Goal: Information Seeking & Learning: Understand process/instructions

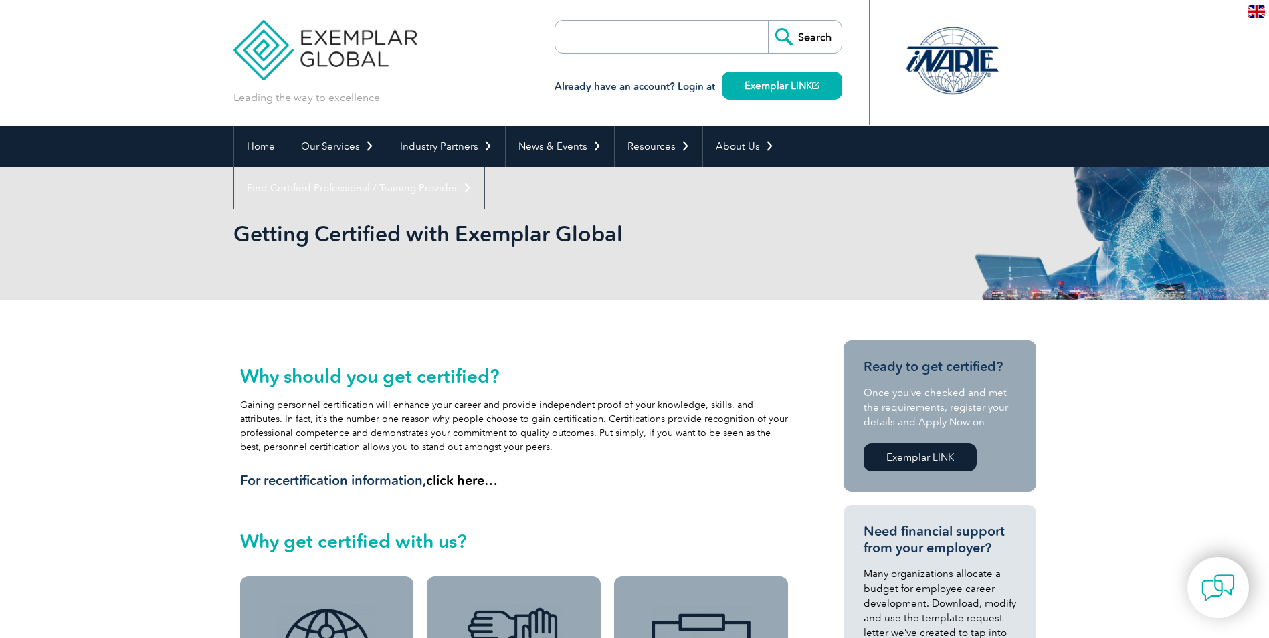
click at [347, 377] on h2 "Why should you get certified?" at bounding box center [514, 375] width 549 height 21
drag, startPoint x: 233, startPoint y: 403, endPoint x: 724, endPoint y: 446, distance: 492.3
click at [724, 446] on div "Why should you get certified? Gaining personnel certification will enhance your…" at bounding box center [514, 455] width 562 height 229
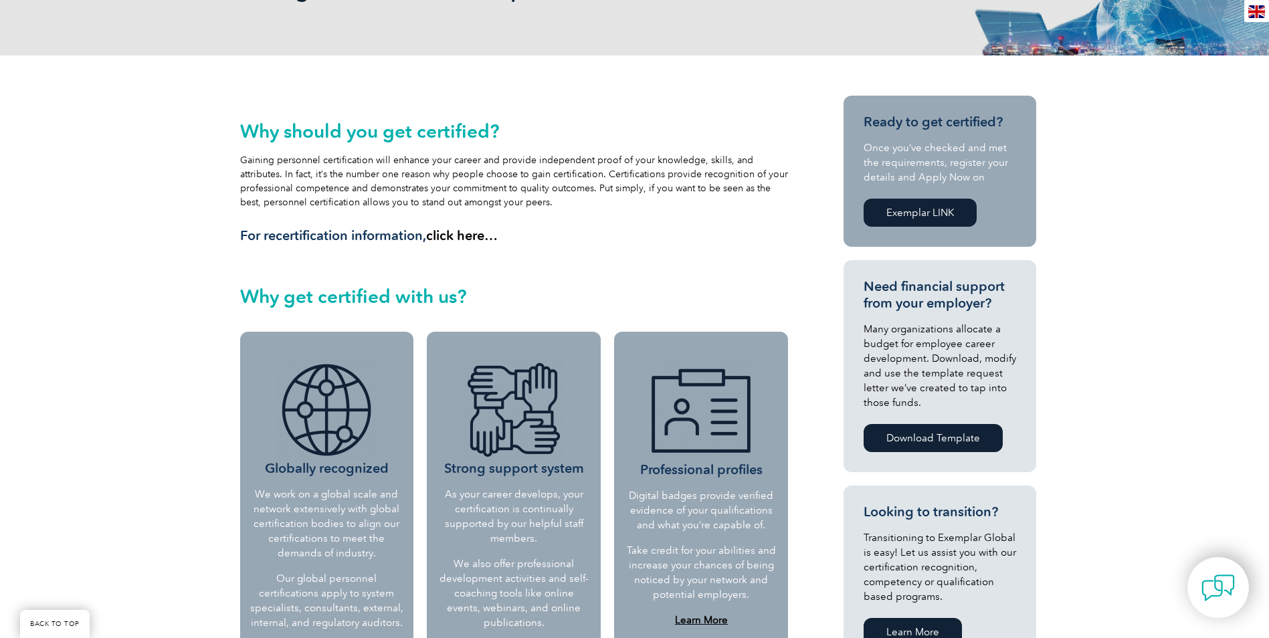
scroll to position [335, 0]
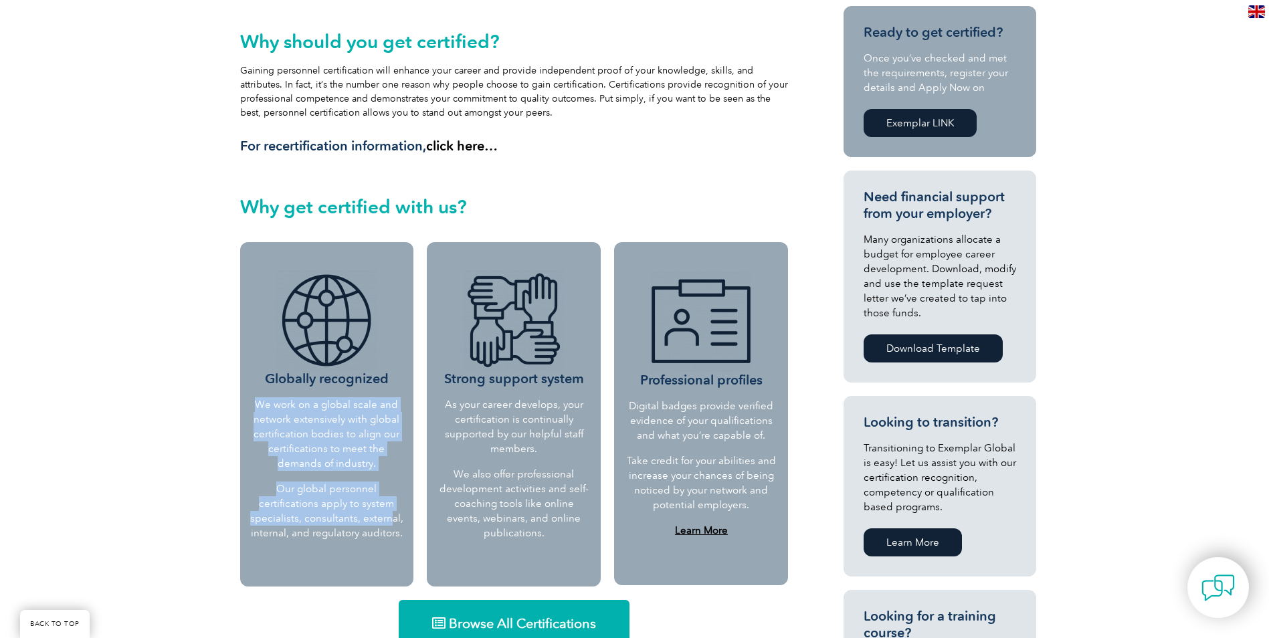
drag, startPoint x: 256, startPoint y: 404, endPoint x: 389, endPoint y: 525, distance: 179.5
click at [389, 525] on div "Globally recognized We work on a global scale and network extensively with glob…" at bounding box center [327, 414] width 174 height 345
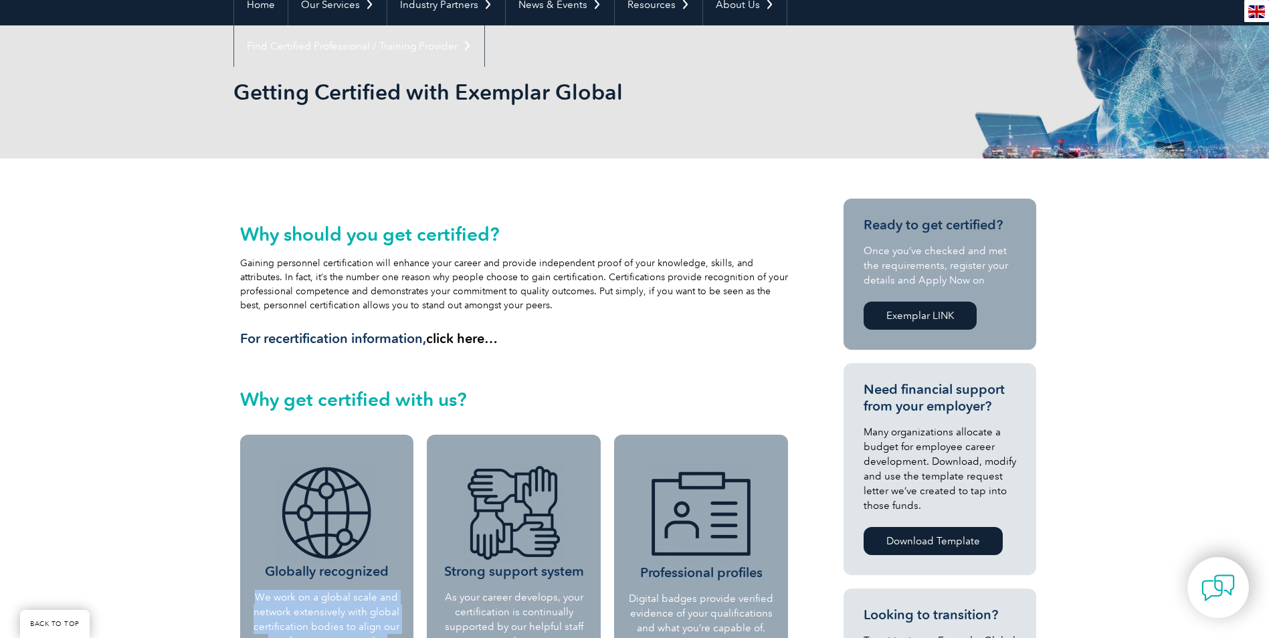
scroll to position [134, 0]
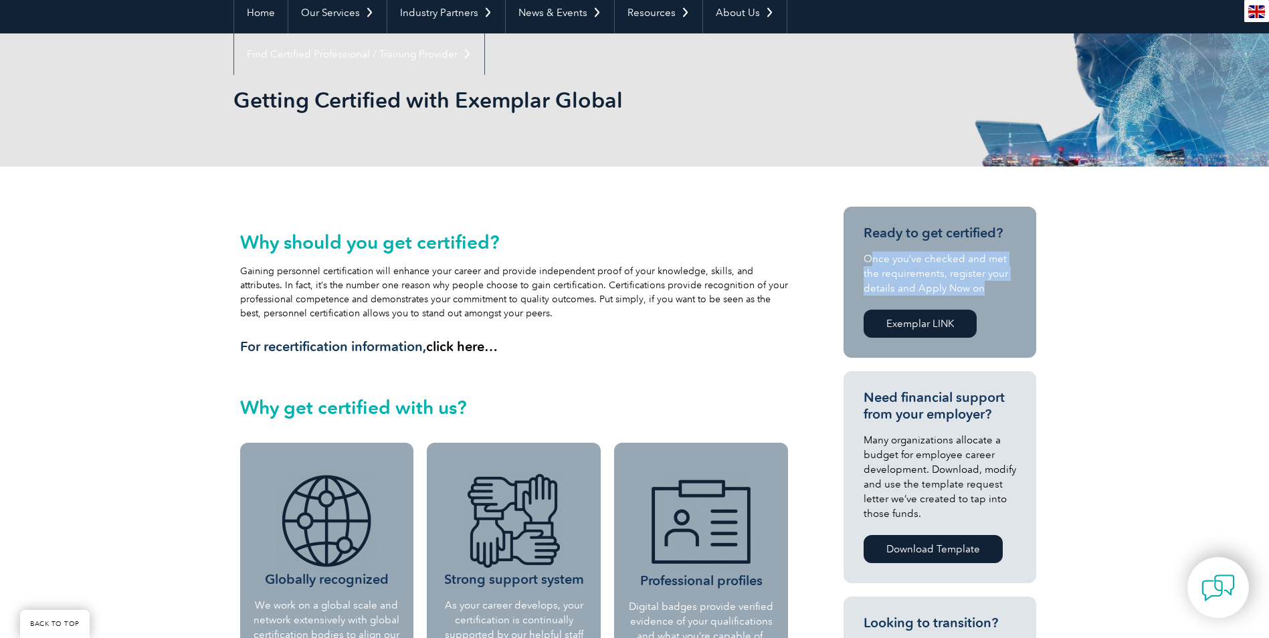
drag, startPoint x: 868, startPoint y: 256, endPoint x: 999, endPoint y: 288, distance: 134.5
click at [999, 288] on p "Once you’ve checked and met the requirements, register your details and Apply N…" at bounding box center [940, 274] width 153 height 44
click at [1004, 291] on p "Once you’ve checked and met the requirements, register your details and Apply N…" at bounding box center [940, 274] width 153 height 44
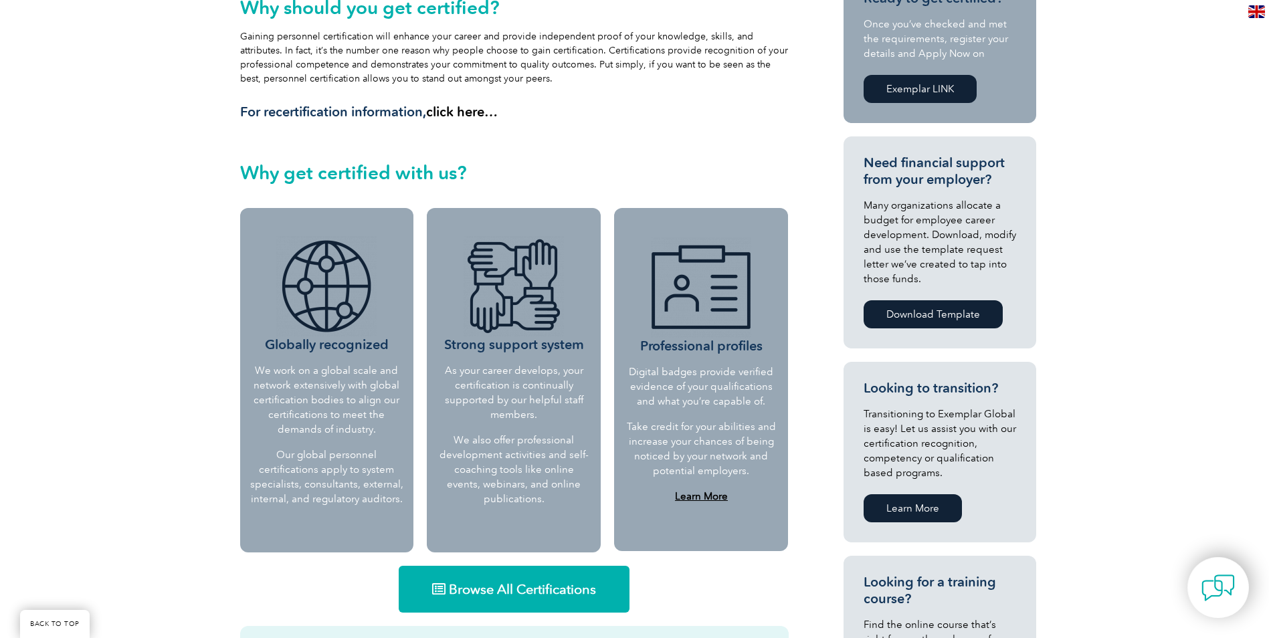
scroll to position [401, 0]
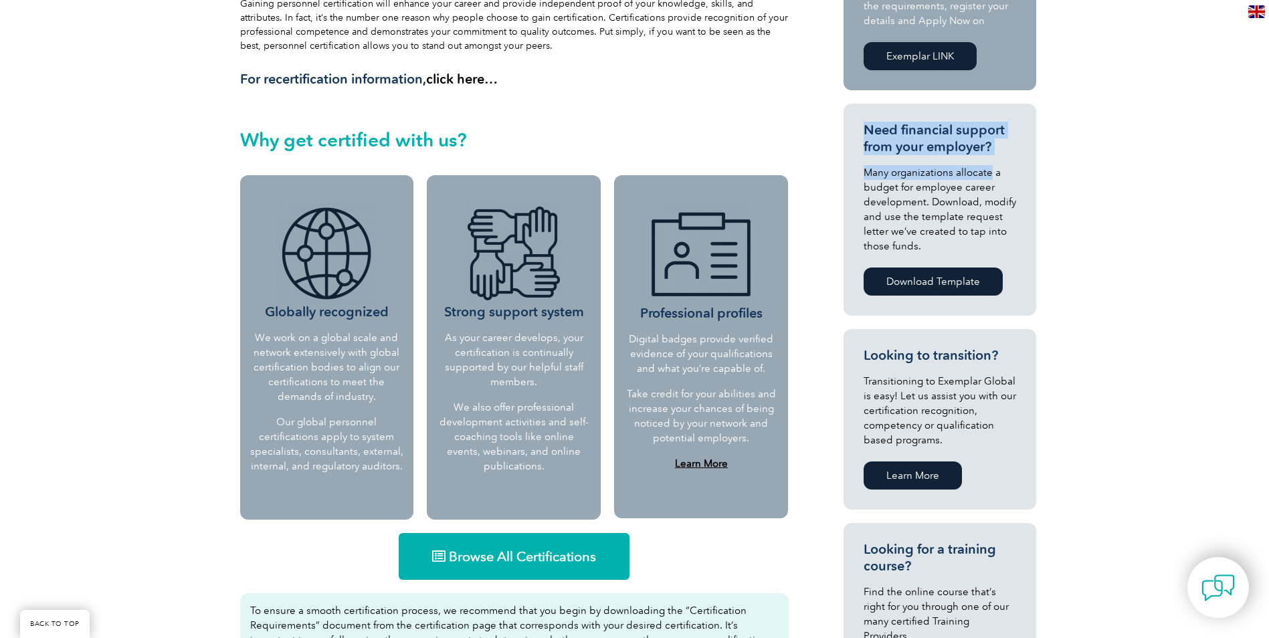
drag, startPoint x: 866, startPoint y: 133, endPoint x: 989, endPoint y: 155, distance: 124.4
click at [989, 155] on div "Need financial support from your employer? Many organizations allocate a budget…" at bounding box center [940, 210] width 153 height 177
click at [983, 159] on div "Need financial support from your employer? Many organizations allocate a budget…" at bounding box center [940, 210] width 153 height 177
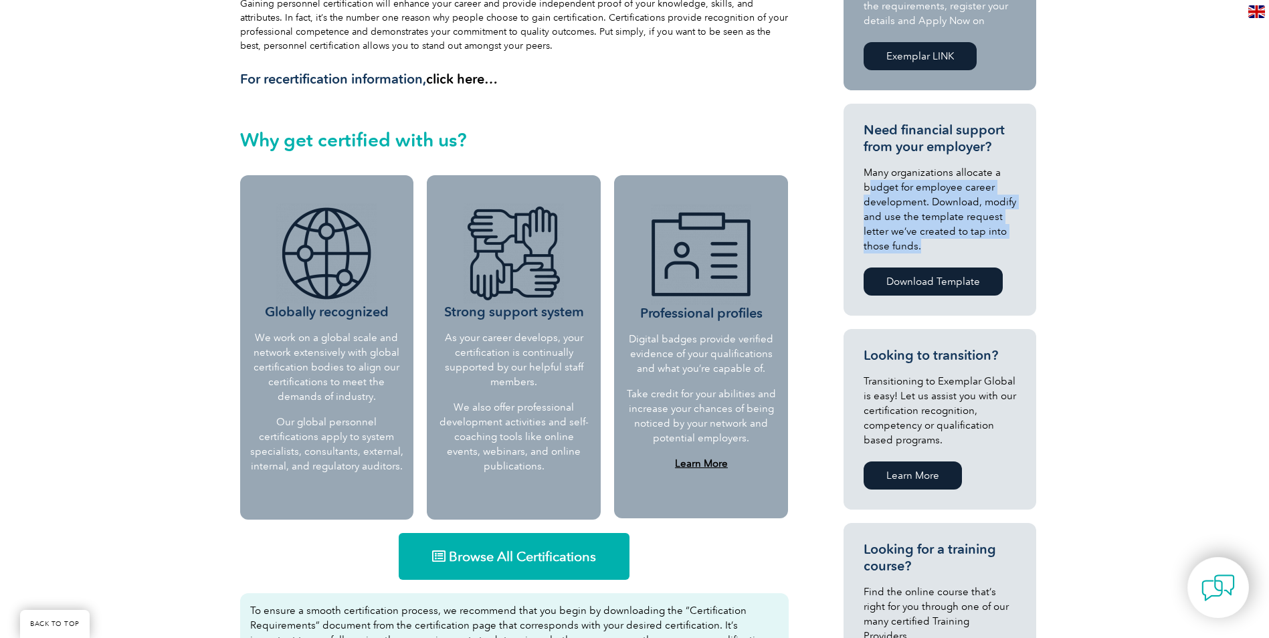
drag, startPoint x: 868, startPoint y: 180, endPoint x: 1010, endPoint y: 243, distance: 155.8
click at [1010, 243] on p "Many organizations allocate a budget for employee career development. Download,…" at bounding box center [940, 209] width 153 height 88
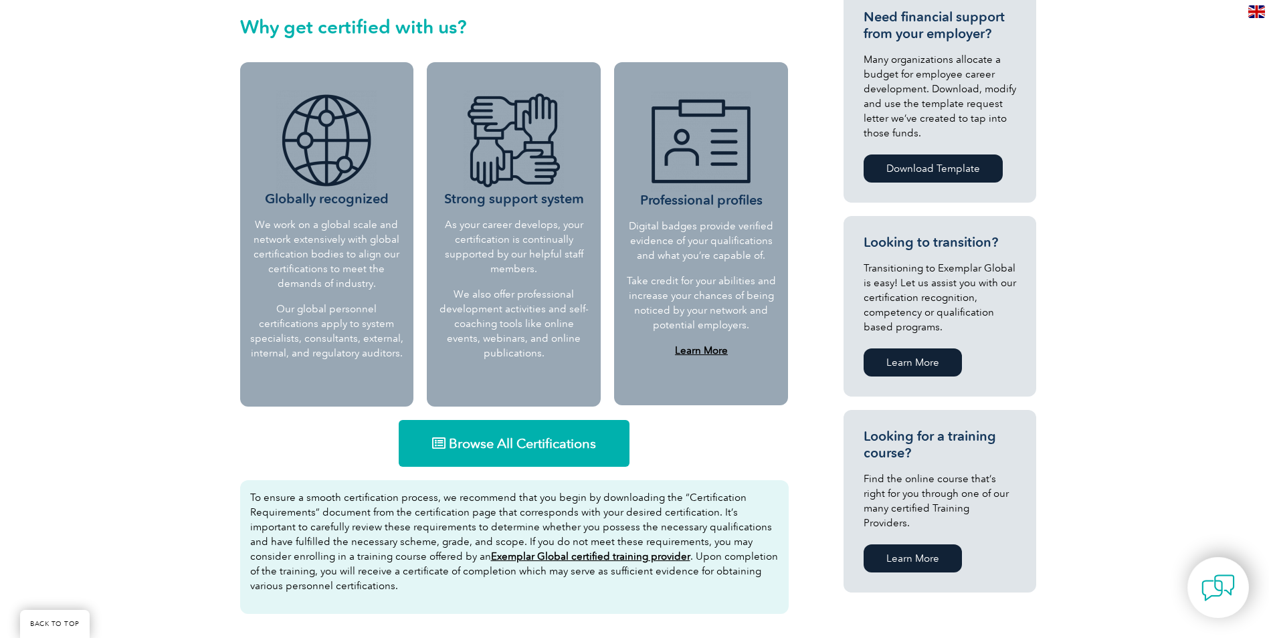
scroll to position [535, 0]
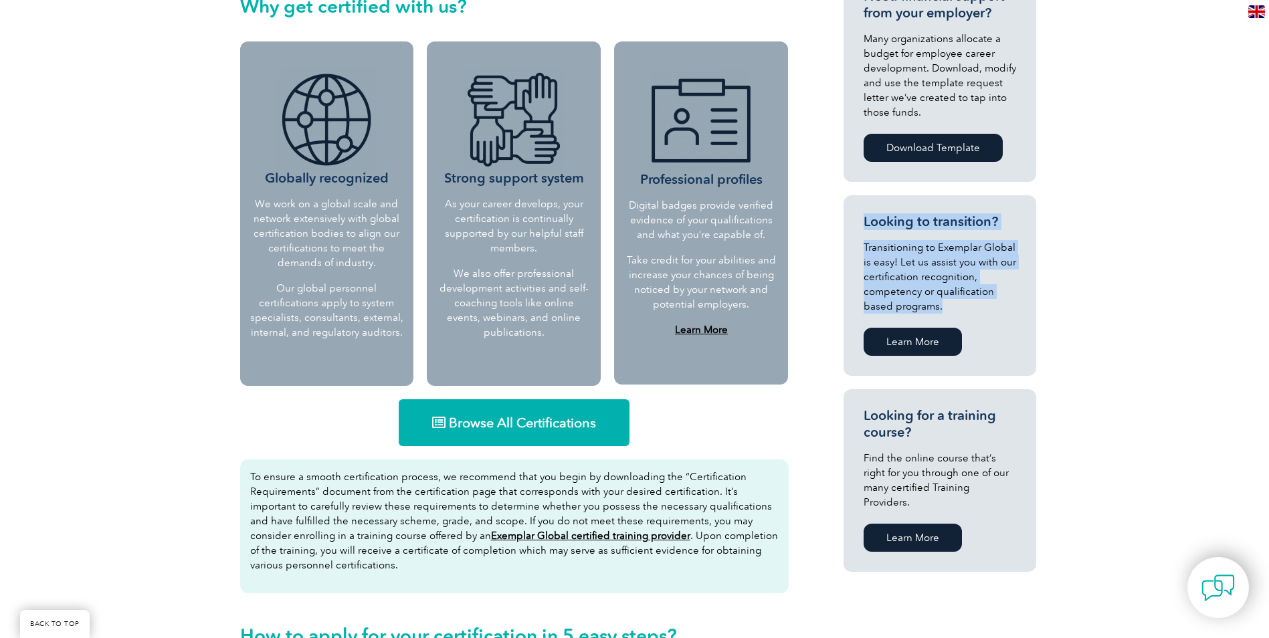
drag, startPoint x: 846, startPoint y: 219, endPoint x: 985, endPoint y: 310, distance: 165.7
click at [985, 310] on section "Looking to transition? Transitioning to Exemplar Global is easy! Let us assist …" at bounding box center [940, 285] width 193 height 181
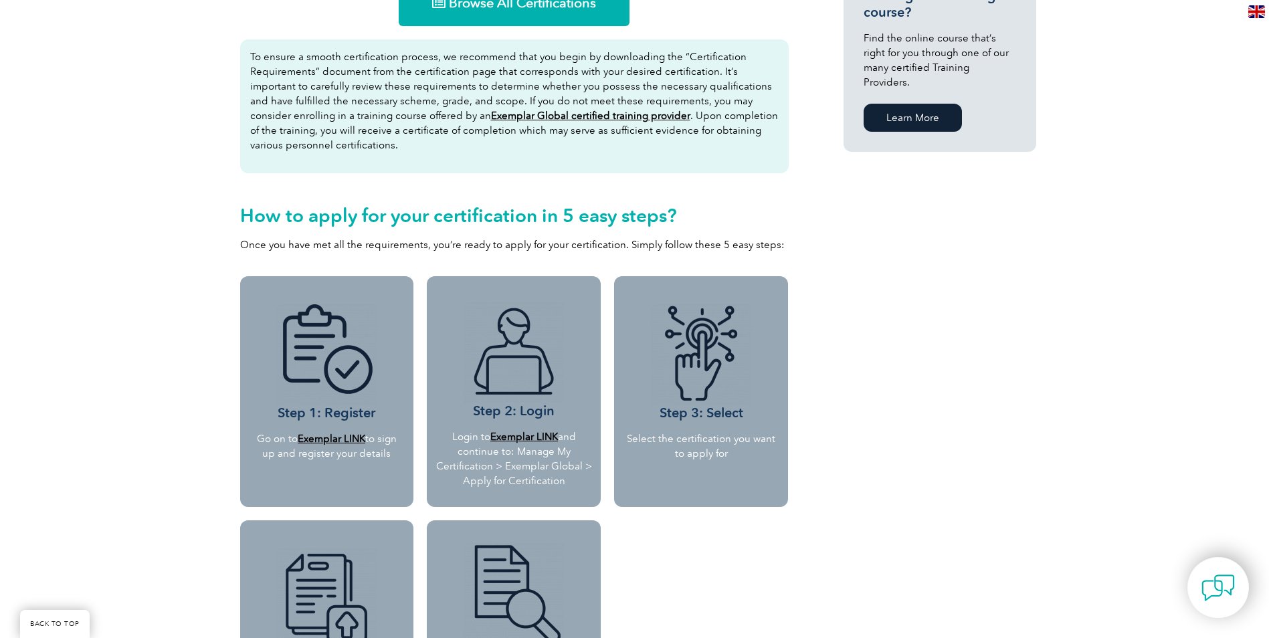
scroll to position [1070, 0]
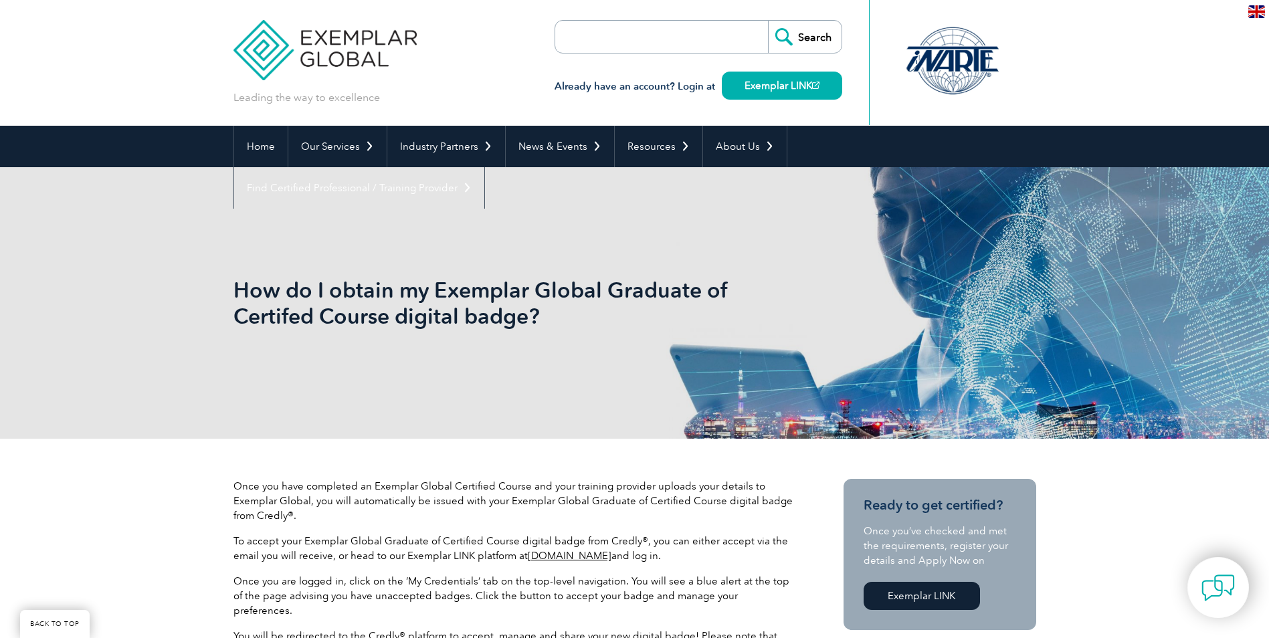
scroll to position [217, 0]
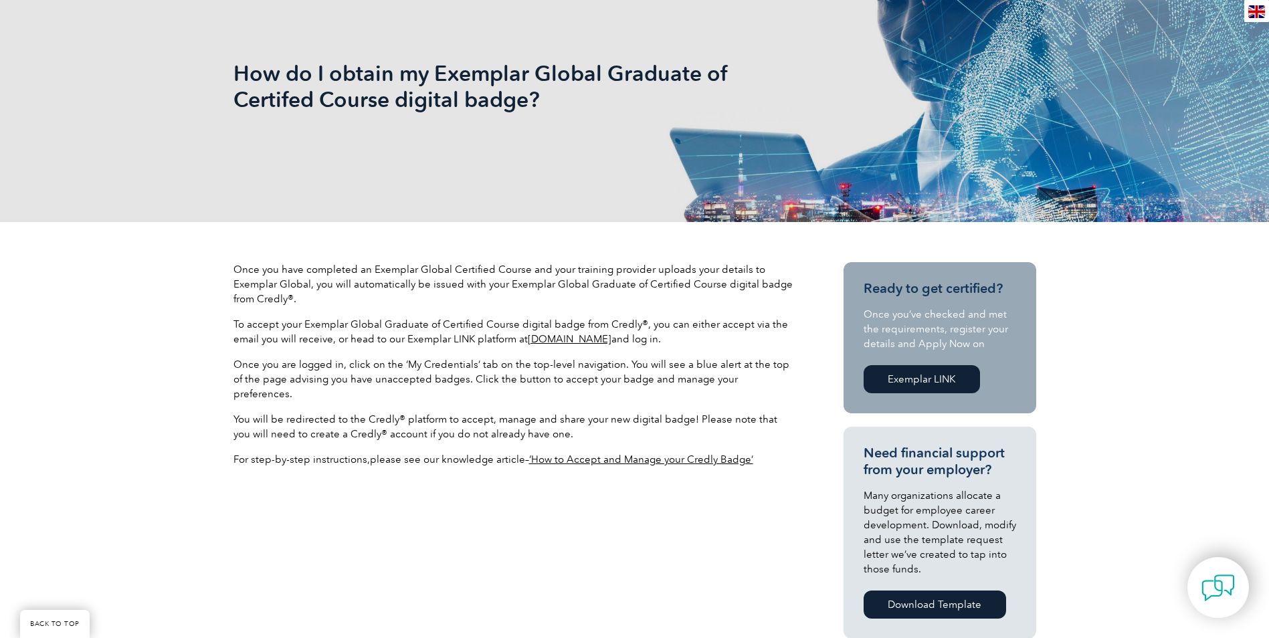
click at [446, 341] on span "To accept your Exemplar Global Graduate of Certified Course digital badge from …" at bounding box center [510, 331] width 555 height 27
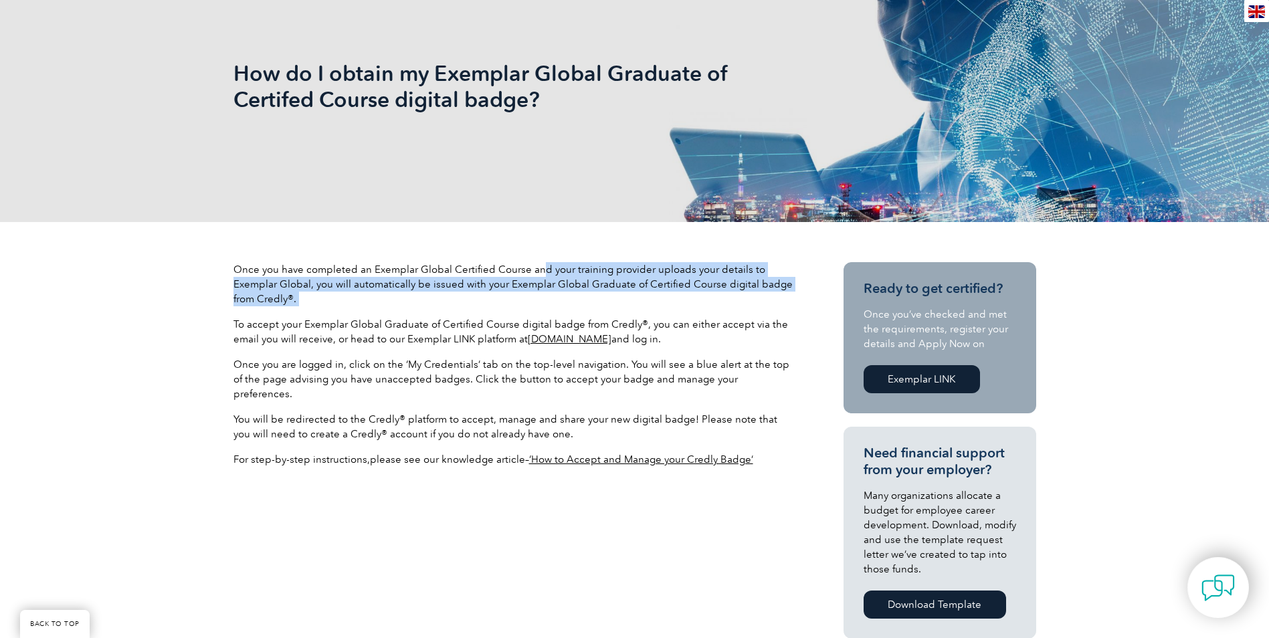
drag, startPoint x: 537, startPoint y: 269, endPoint x: 534, endPoint y: 305, distance: 36.3
click at [534, 305] on p "Once you have completed an Exemplar Global Certified Course and your training p…" at bounding box center [514, 284] width 562 height 44
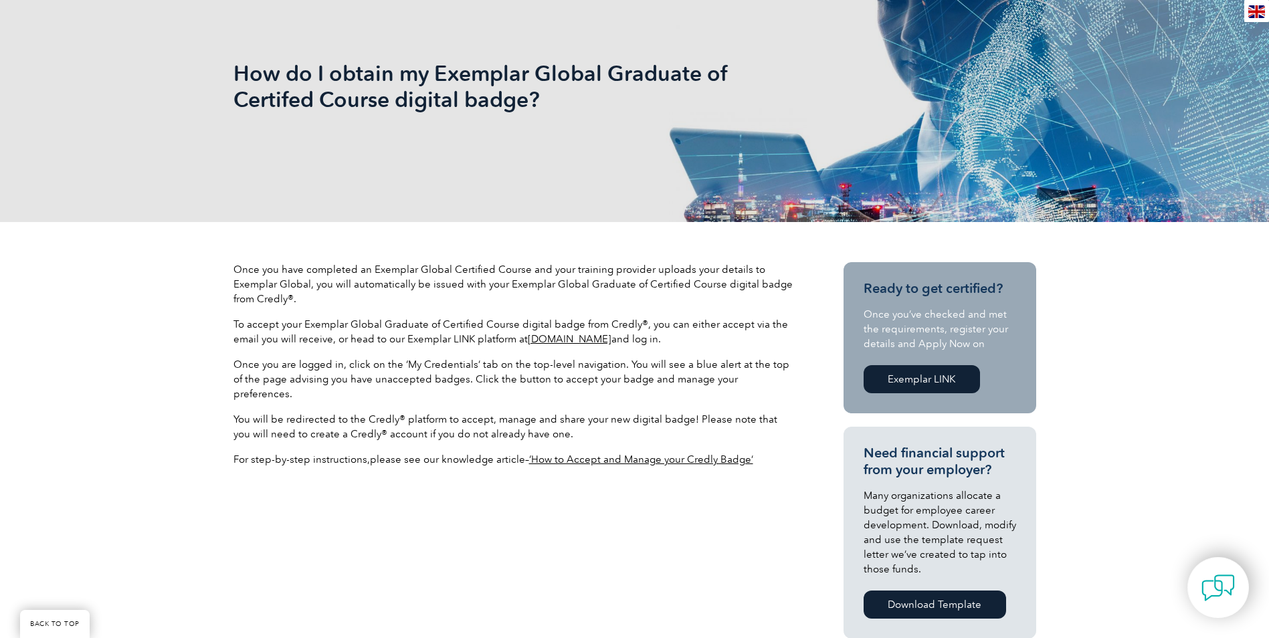
click at [256, 335] on span "To accept your Exemplar Global Graduate of Certified Course digital badge from …" at bounding box center [510, 331] width 555 height 27
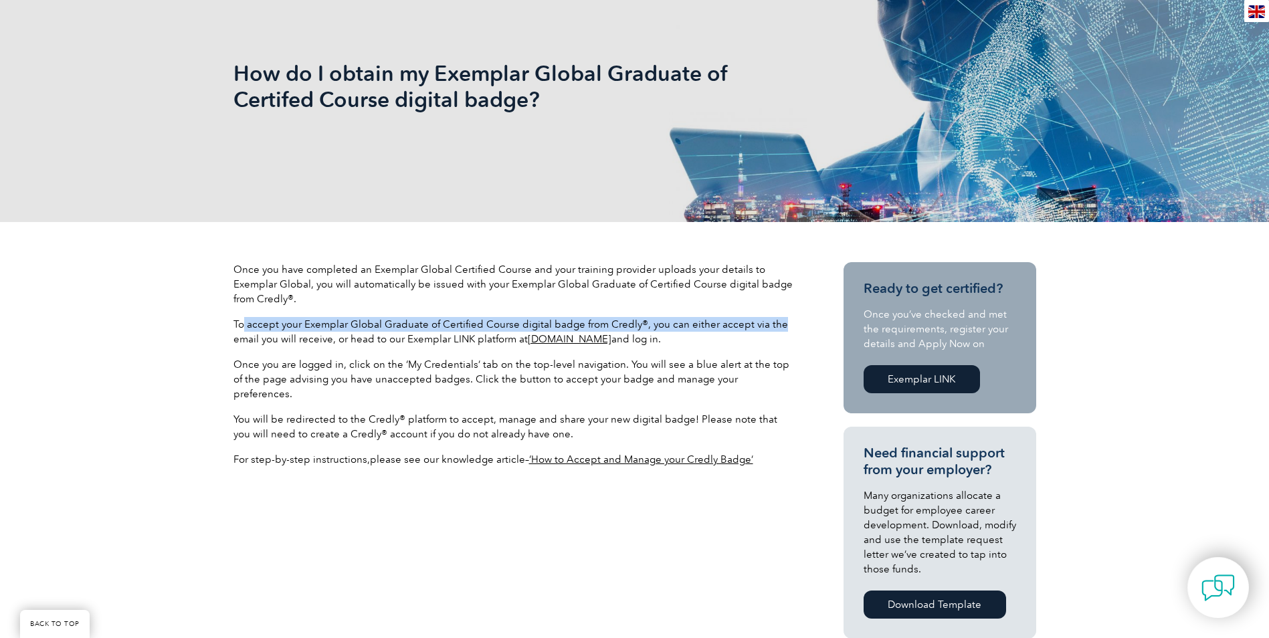
drag, startPoint x: 244, startPoint y: 323, endPoint x: 785, endPoint y: 323, distance: 541.9
click at [785, 323] on p "To accept your Exemplar Global Graduate of Certified Course digital badge from …" at bounding box center [514, 331] width 562 height 29
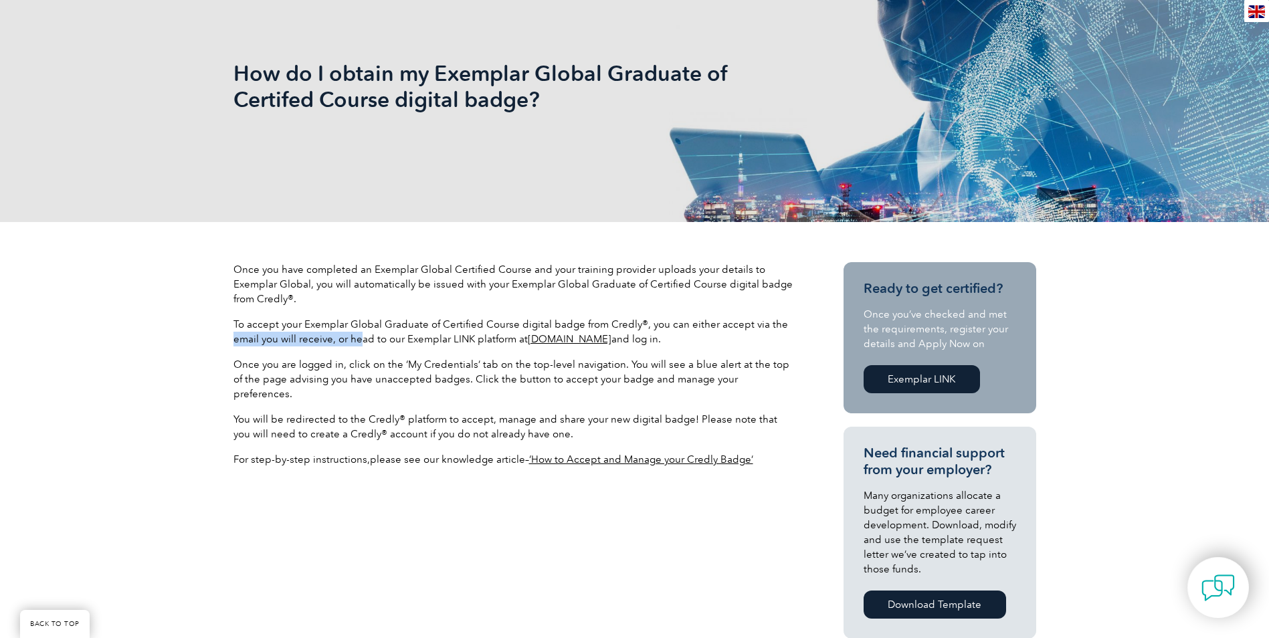
drag, startPoint x: 234, startPoint y: 340, endPoint x: 361, endPoint y: 340, distance: 126.4
click at [361, 340] on span "To accept your Exemplar Global Graduate of Certified Course digital badge from …" at bounding box center [510, 331] width 555 height 27
click at [362, 337] on span "To accept your Exemplar Global Graduate of Certified Course digital badge from …" at bounding box center [510, 331] width 555 height 27
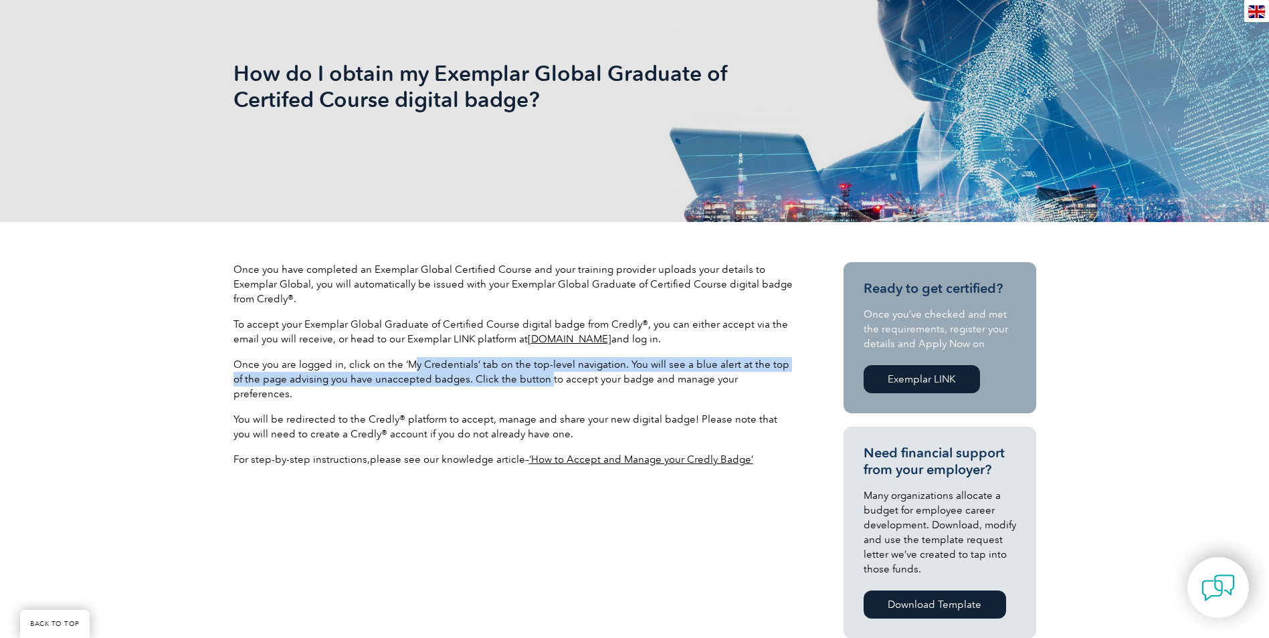
drag, startPoint x: 409, startPoint y: 364, endPoint x: 566, endPoint y: 360, distance: 156.6
click at [535, 372] on p "Once you are logged in, click on the ‘My Credentials’ tab on the top-level navi…" at bounding box center [514, 379] width 562 height 44
drag, startPoint x: 569, startPoint y: 359, endPoint x: 614, endPoint y: 359, distance: 45.5
click at [569, 359] on span "Once you are logged in, click on the ‘My Credentials’ tab on the top-level navi…" at bounding box center [511, 379] width 556 height 41
click at [647, 365] on span "Once you are logged in, click on the ‘My Credentials’ tab on the top-level navi…" at bounding box center [511, 379] width 556 height 41
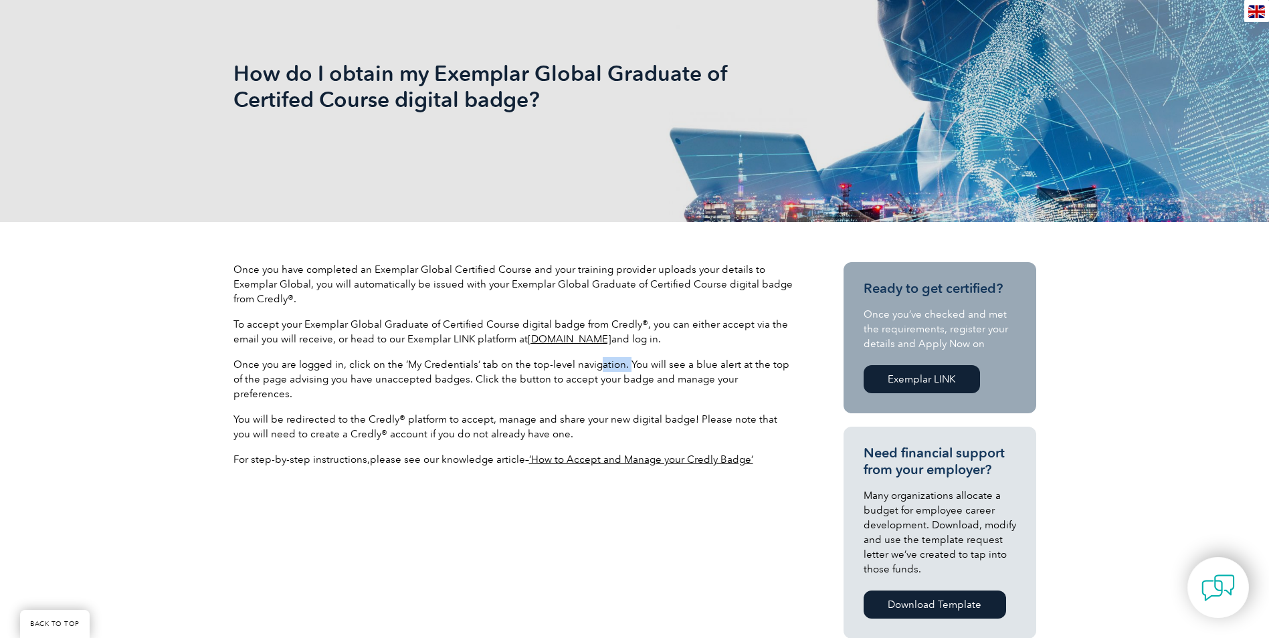
drag, startPoint x: 632, startPoint y: 364, endPoint x: 593, endPoint y: 370, distance: 39.9
click at [593, 370] on span "Once you are logged in, click on the ‘My Credentials’ tab on the top-level navi…" at bounding box center [511, 379] width 556 height 41
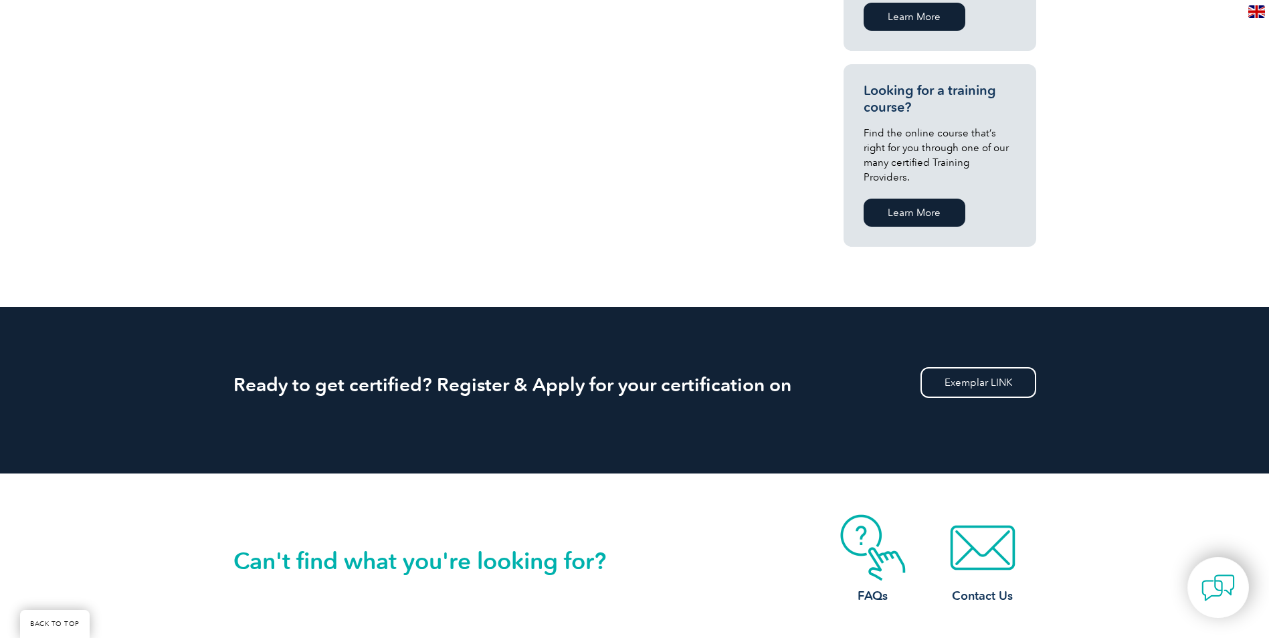
scroll to position [752, 0]
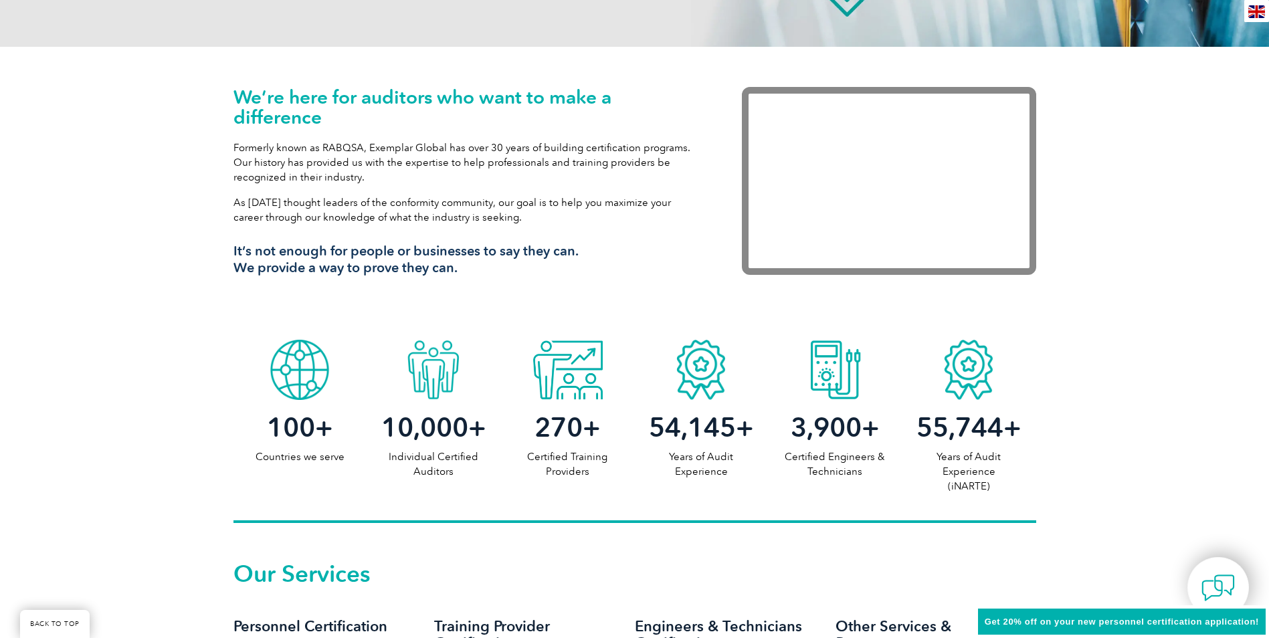
scroll to position [803, 0]
